Goal: Find specific page/section: Find specific page/section

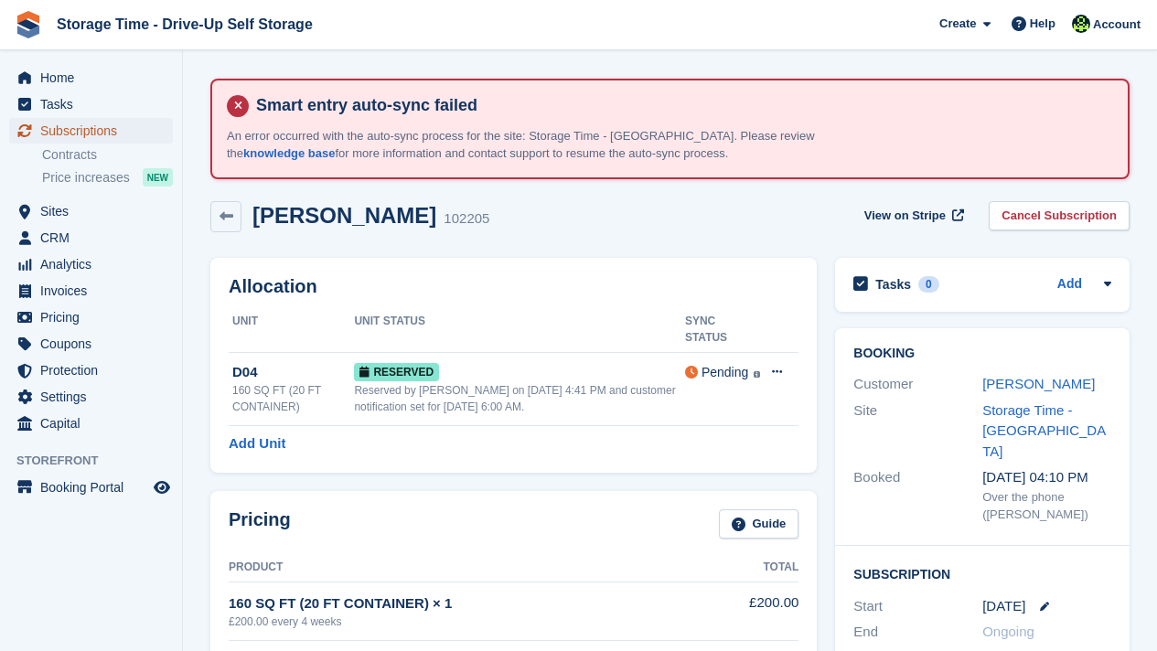
click at [83, 131] on span "Subscriptions" at bounding box center [95, 131] width 110 height 26
